Goal: Task Accomplishment & Management: Manage account settings

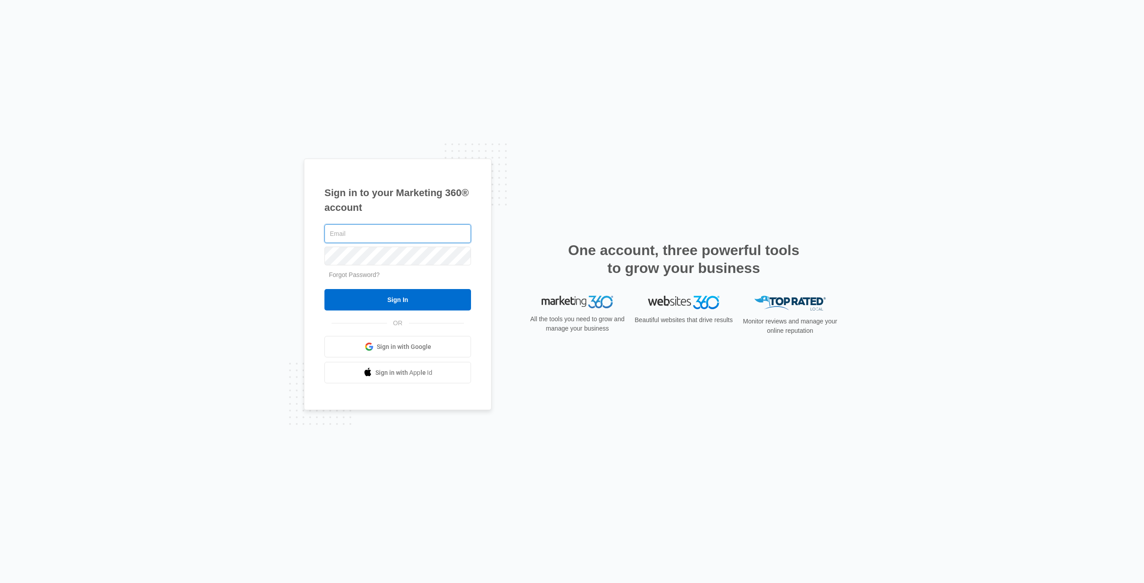
click at [359, 232] on input "text" at bounding box center [398, 233] width 147 height 19
click at [381, 193] on h1 "Sign in to your Marketing 360® account" at bounding box center [398, 201] width 147 height 30
click at [376, 196] on h1 "Sign in to your Marketing 360® account" at bounding box center [398, 201] width 147 height 30
click at [344, 233] on input "text" at bounding box center [398, 233] width 147 height 19
type input "[EMAIL_ADDRESS][DOMAIN_NAME]"
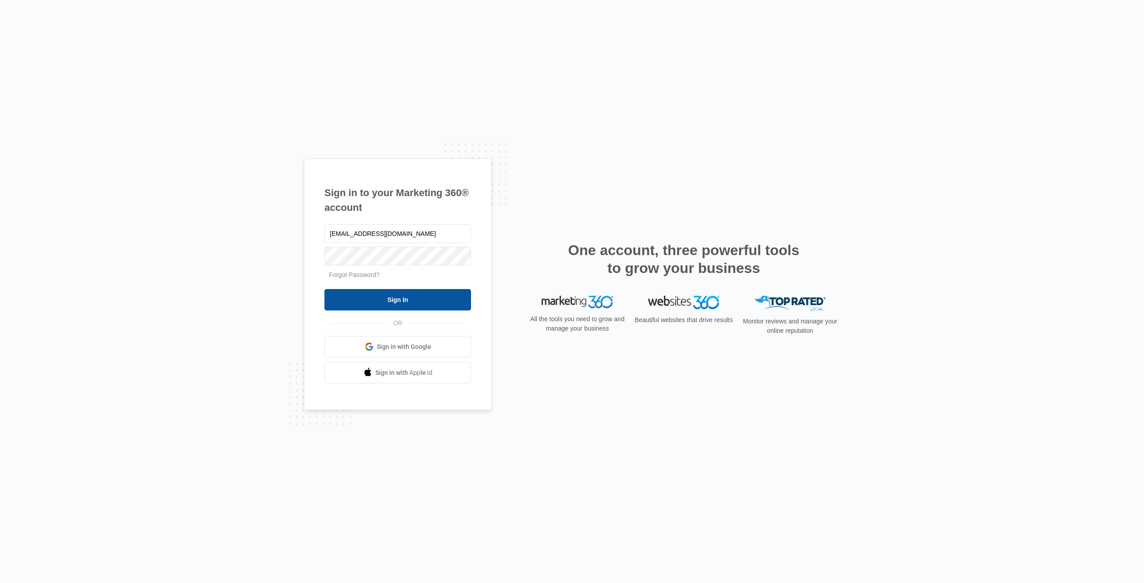
click at [384, 301] on input "Sign In" at bounding box center [398, 299] width 147 height 21
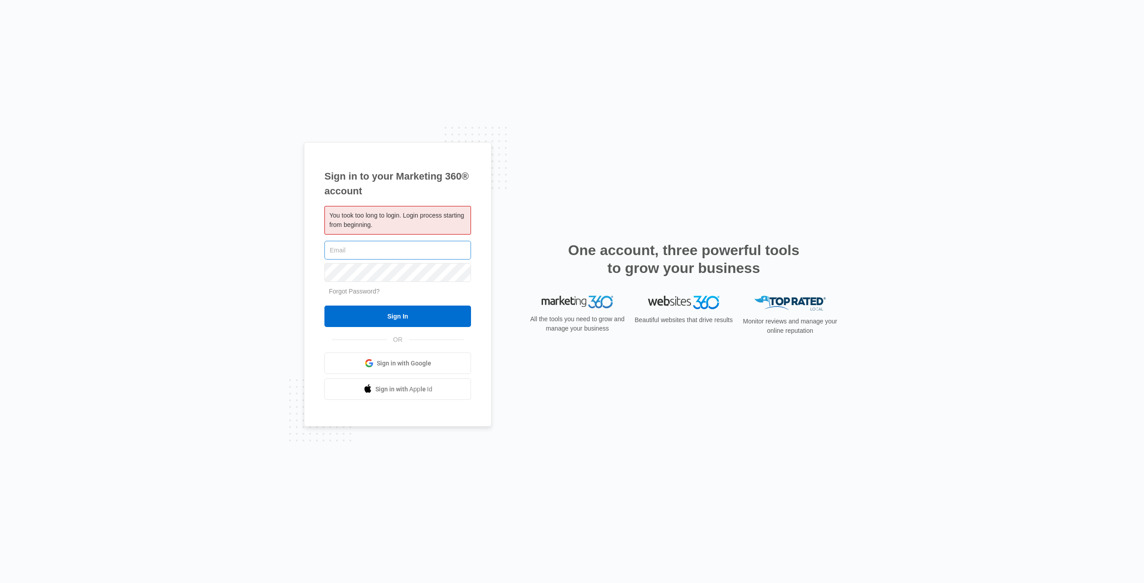
click at [352, 249] on input "text" at bounding box center [398, 250] width 147 height 19
type input "dorianjremodeling@gmail.com"
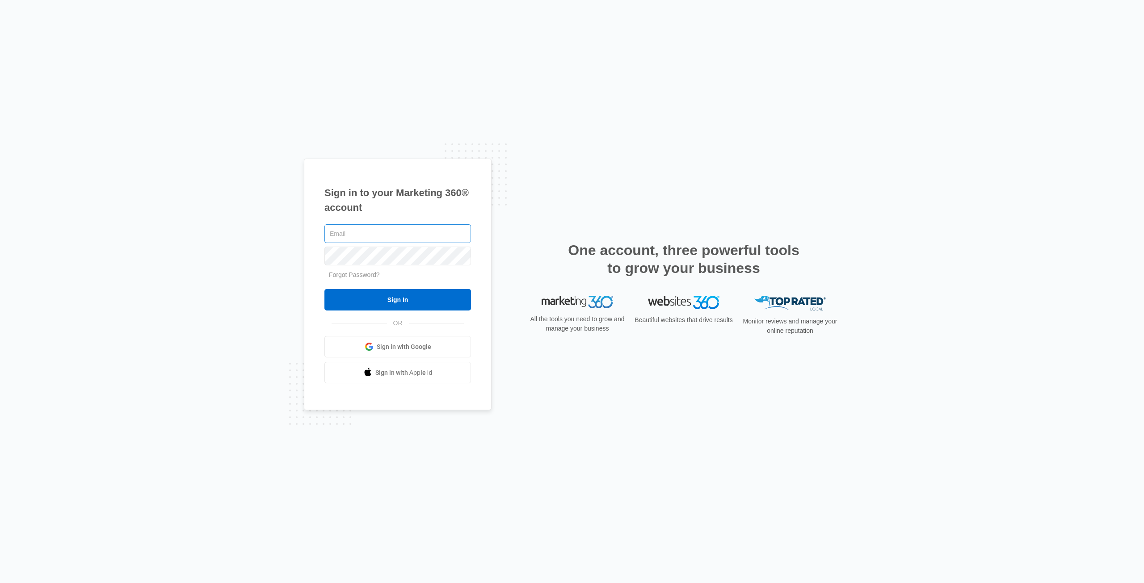
click at [359, 232] on input "text" at bounding box center [398, 233] width 147 height 19
type input "[EMAIL_ADDRESS][DOMAIN_NAME]"
click at [364, 296] on input "Sign In" at bounding box center [398, 299] width 147 height 21
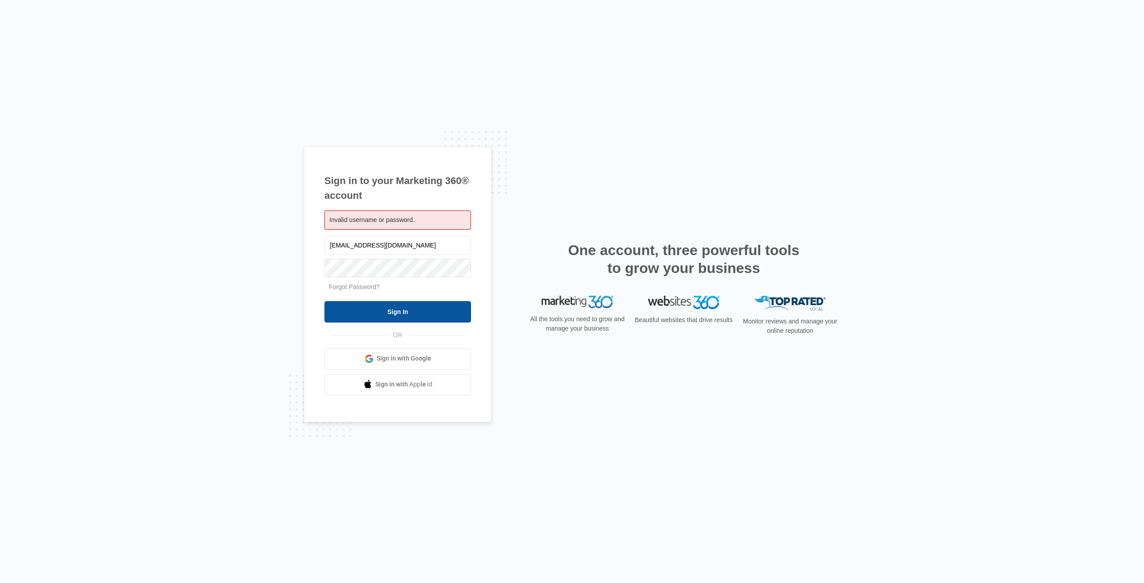
click at [368, 313] on input "Sign In" at bounding box center [398, 311] width 147 height 21
click at [388, 310] on input "Sign In" at bounding box center [398, 311] width 147 height 21
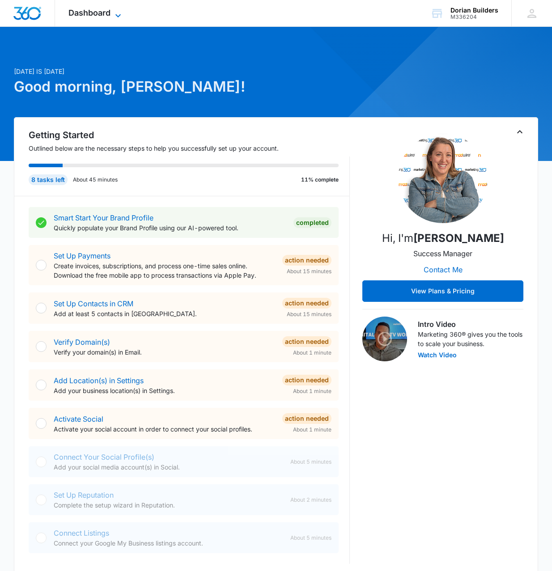
click at [117, 15] on icon at bounding box center [117, 15] width 5 height 3
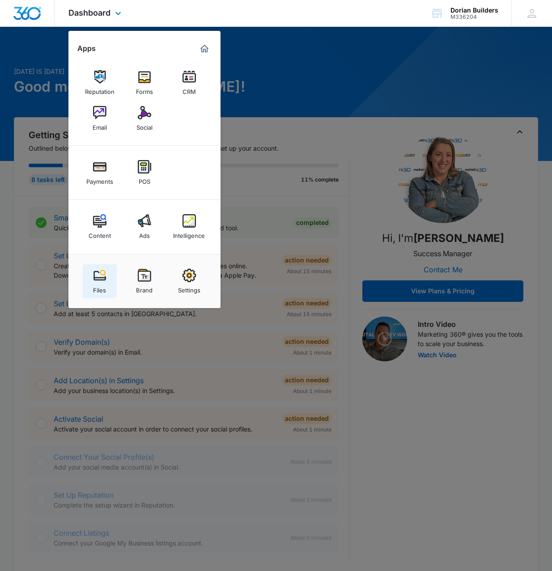
click at [102, 276] on img at bounding box center [99, 275] width 13 height 13
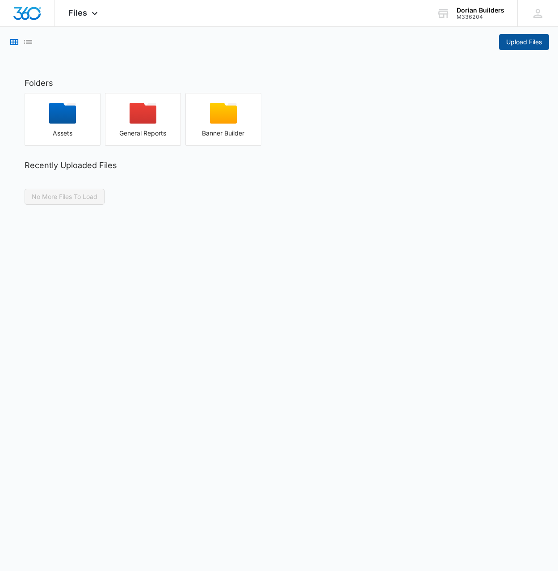
click at [522, 39] on span "Upload Files" at bounding box center [525, 42] width 36 height 10
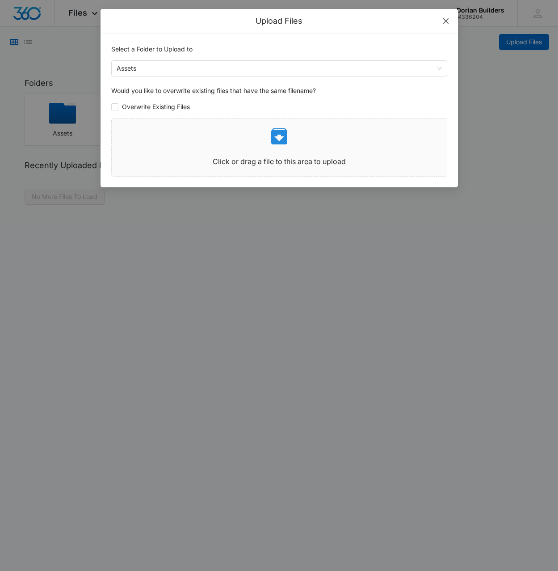
click at [448, 21] on icon "close" at bounding box center [446, 20] width 7 height 7
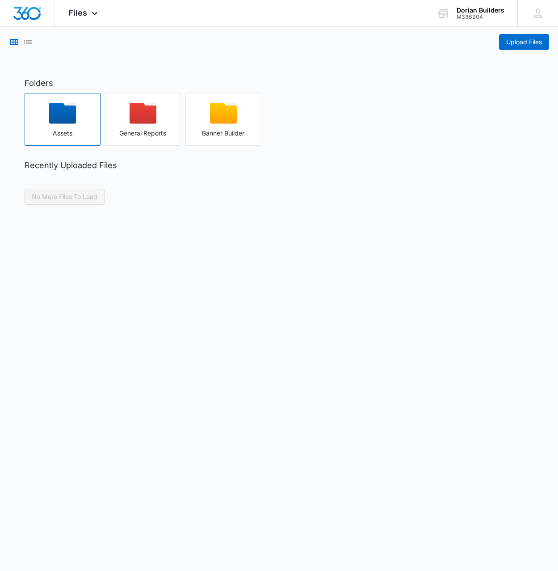
click at [65, 118] on icon "button" at bounding box center [62, 113] width 27 height 21
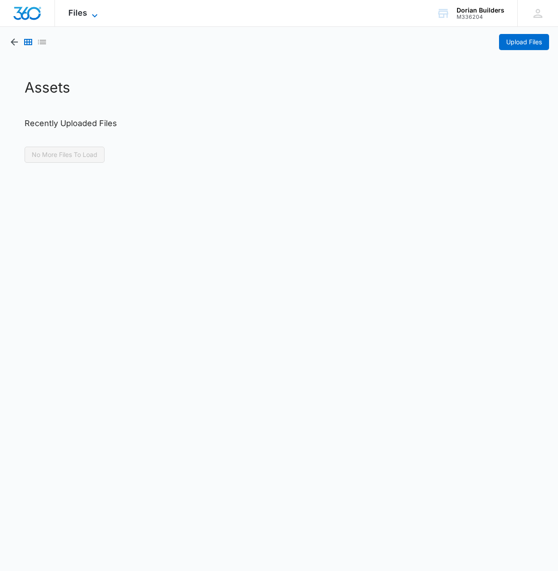
click at [90, 13] on icon at bounding box center [94, 15] width 11 height 11
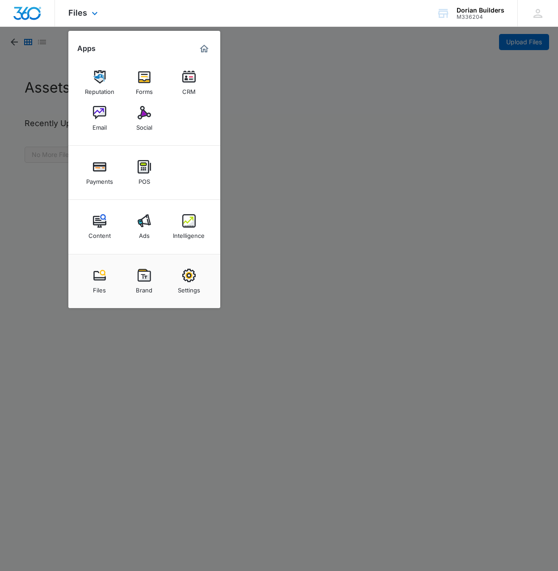
click at [92, 194] on div "Payments POS" at bounding box center [144, 173] width 152 height 54
click at [101, 279] on img at bounding box center [99, 275] width 13 height 13
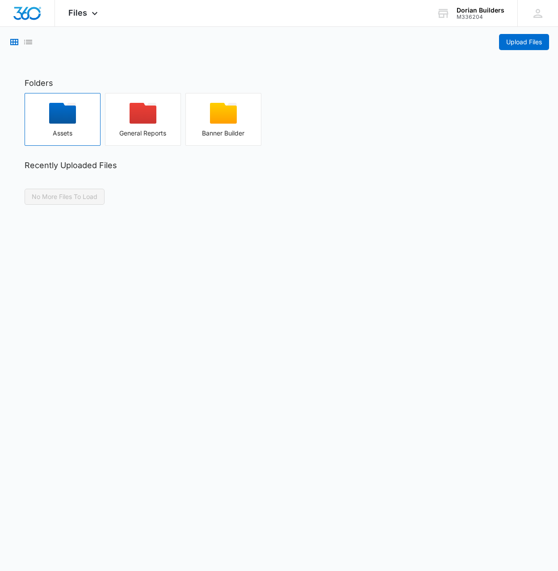
click at [79, 119] on div "button" at bounding box center [62, 116] width 75 height 27
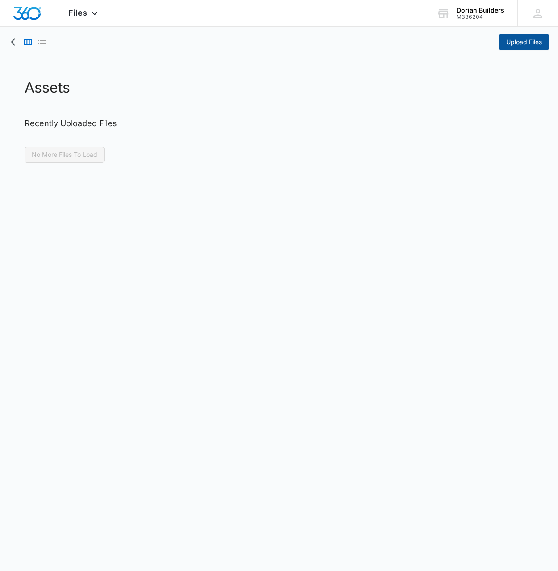
click at [524, 43] on span "Upload Files" at bounding box center [525, 42] width 36 height 10
